Goal: Task Accomplishment & Management: Use online tool/utility

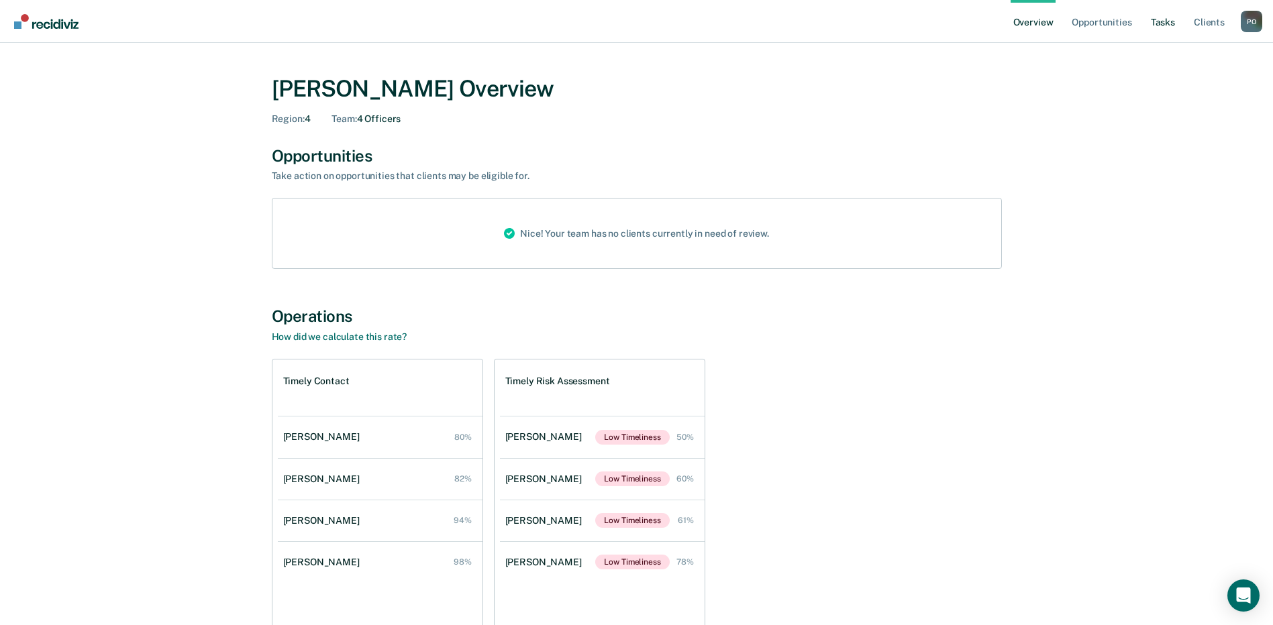
click at [1166, 24] on link "Tasks" at bounding box center [1163, 21] width 30 height 43
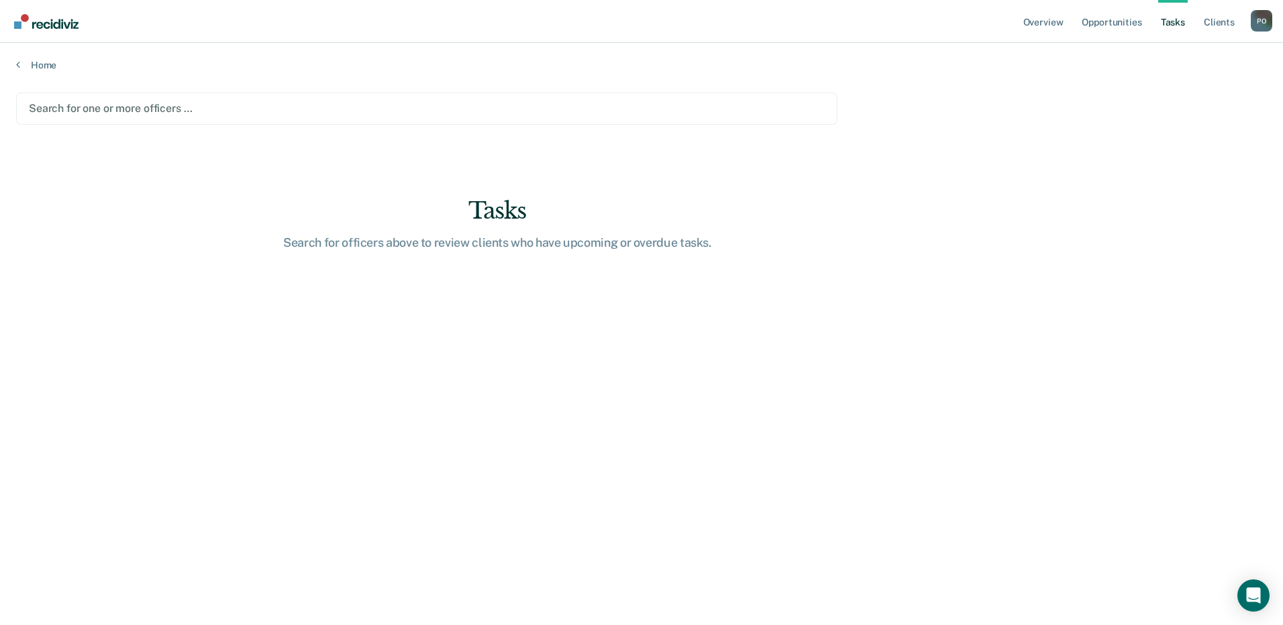
click at [209, 107] on div at bounding box center [427, 108] width 796 height 15
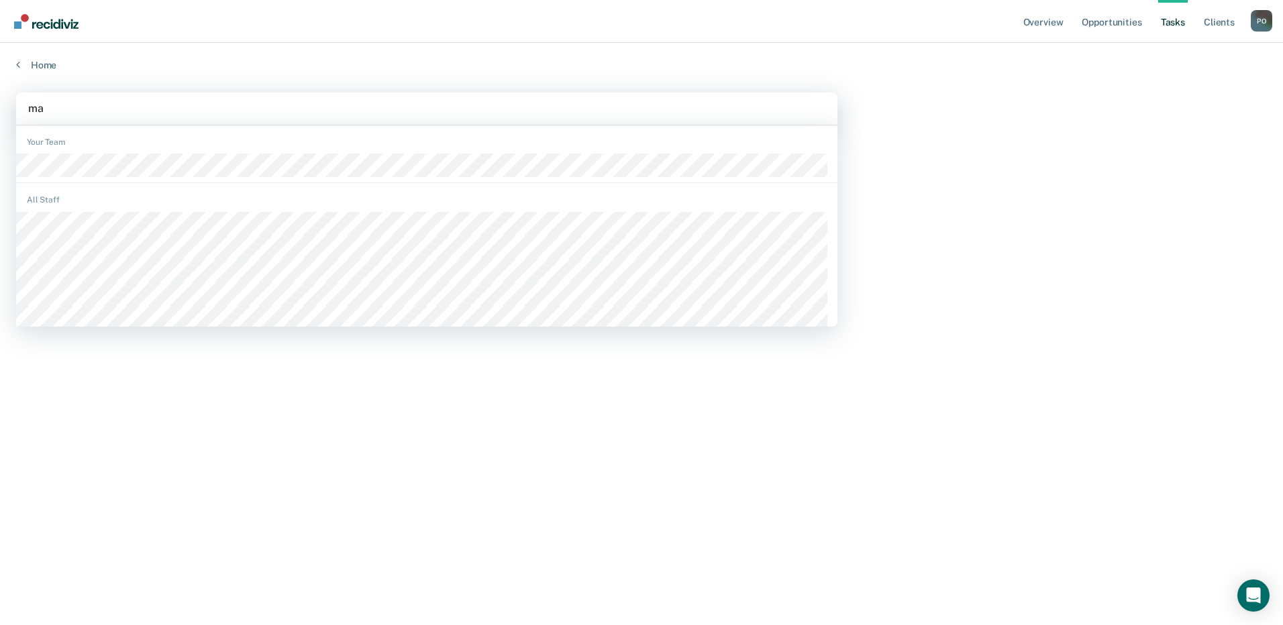
type input "mat"
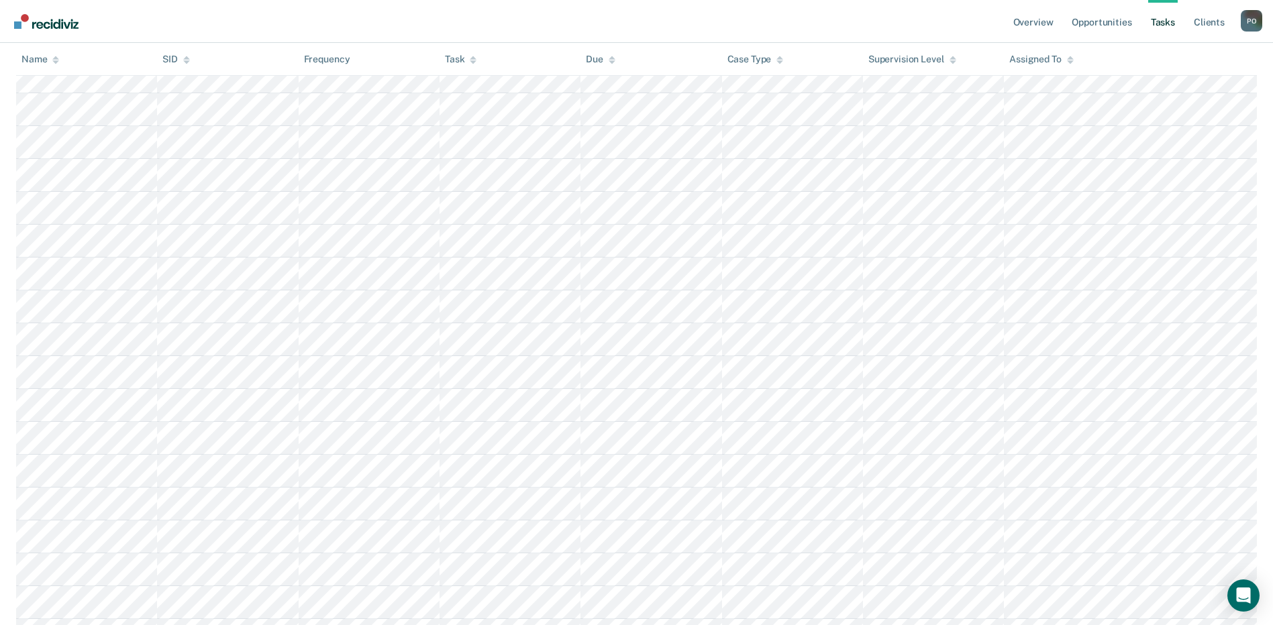
scroll to position [1238, 0]
click at [52, 60] on icon at bounding box center [55, 59] width 7 height 9
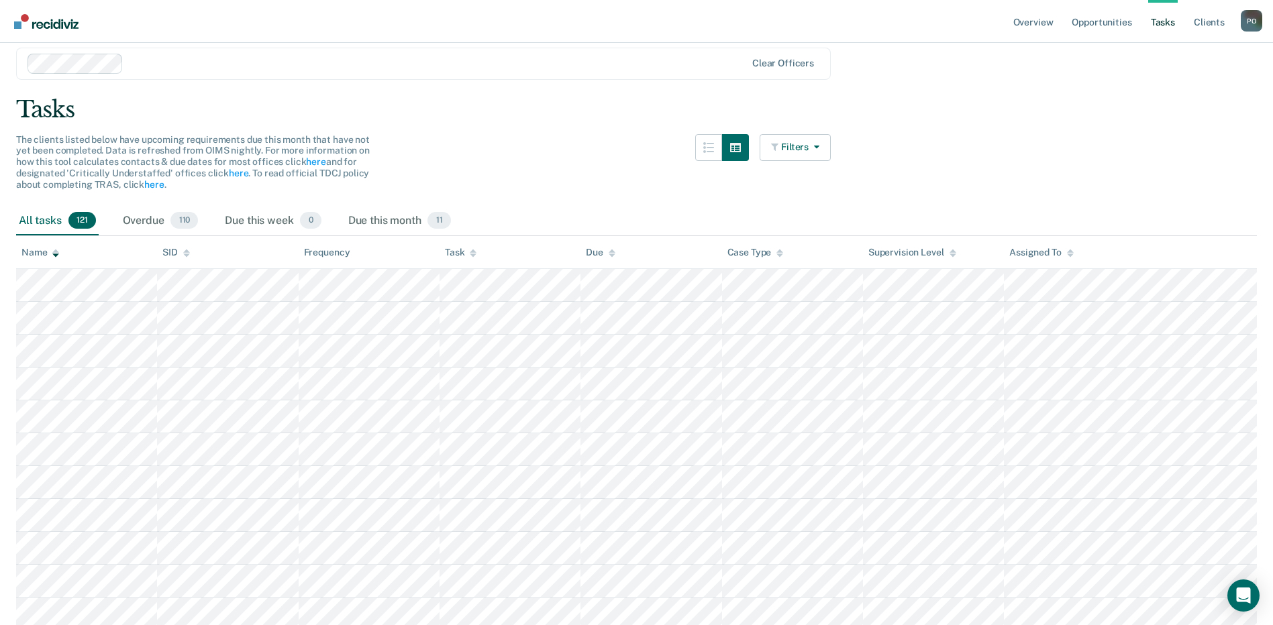
scroll to position [30, 0]
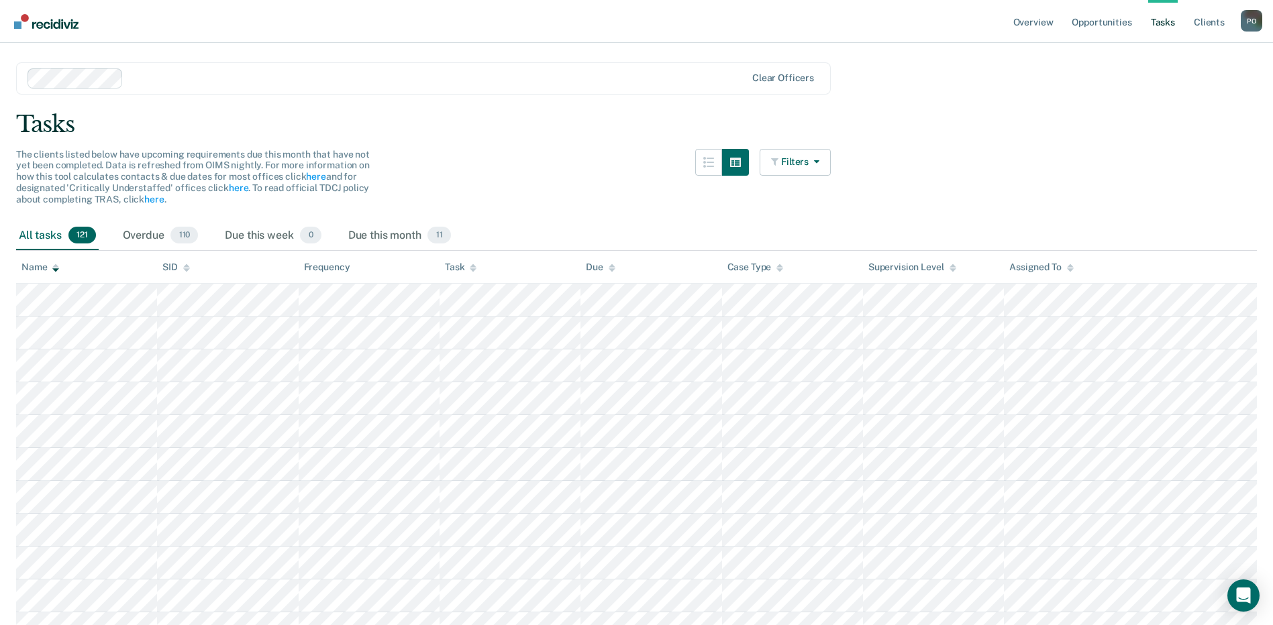
click at [58, 268] on icon at bounding box center [55, 268] width 7 height 9
click at [59, 267] on icon at bounding box center [55, 268] width 7 height 9
click at [56, 269] on icon at bounding box center [55, 269] width 7 height 3
click at [56, 264] on icon at bounding box center [55, 268] width 7 height 9
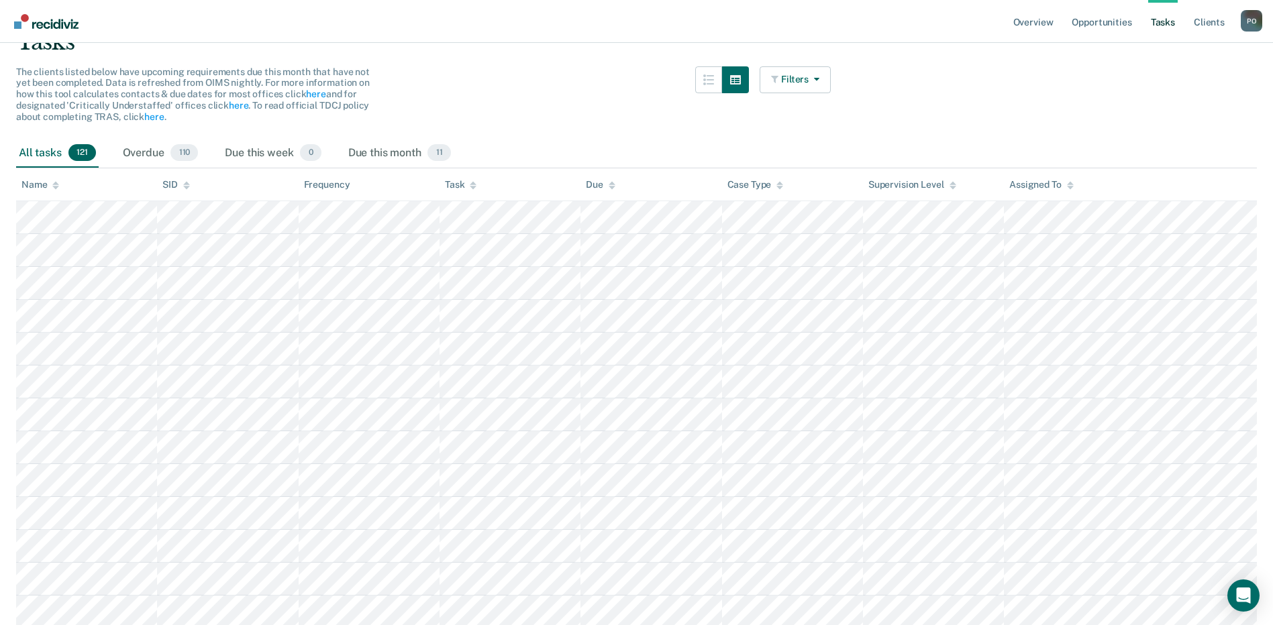
scroll to position [0, 0]
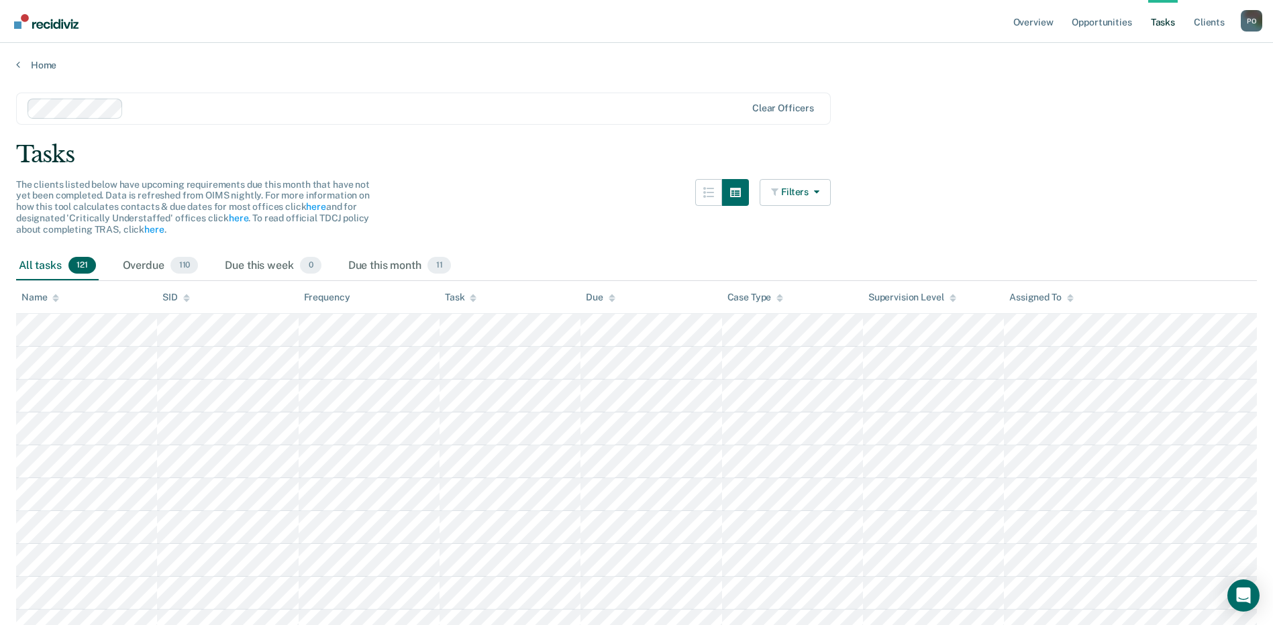
click at [501, 211] on div "The clients listed below have upcoming requirements due this month that have no…" at bounding box center [423, 215] width 815 height 72
